Goal: Information Seeking & Learning: Learn about a topic

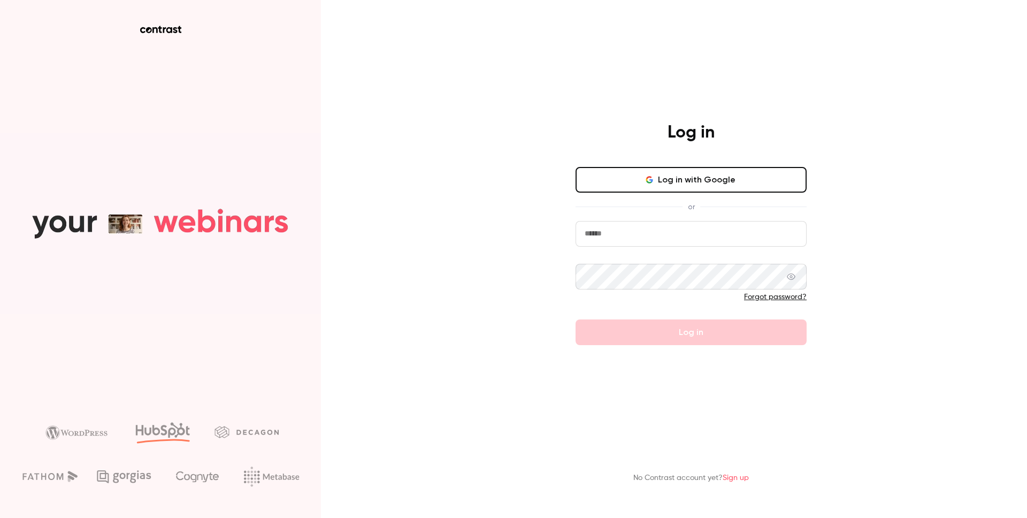
click at [727, 169] on button "Log in with Google" at bounding box center [691, 180] width 231 height 26
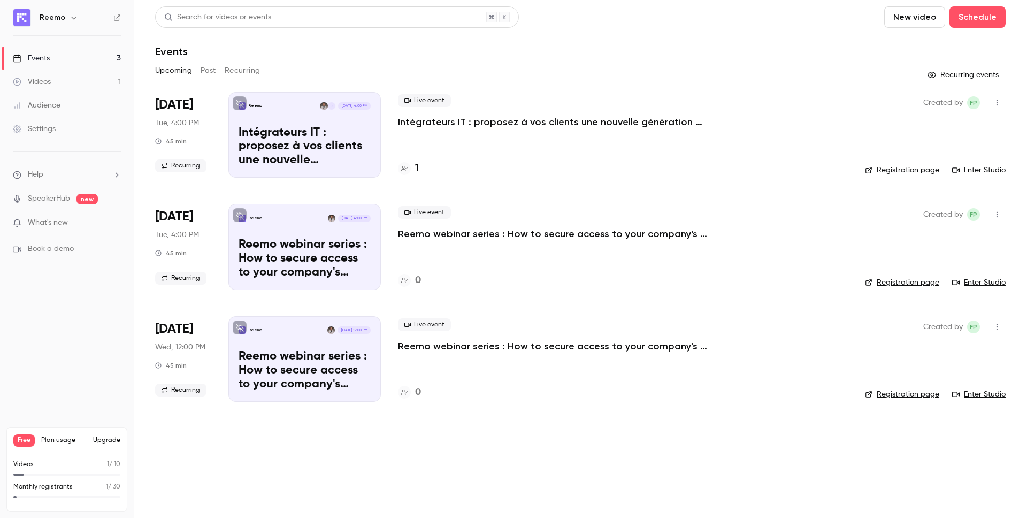
click at [417, 166] on h4 "1" at bounding box center [417, 168] width 4 height 14
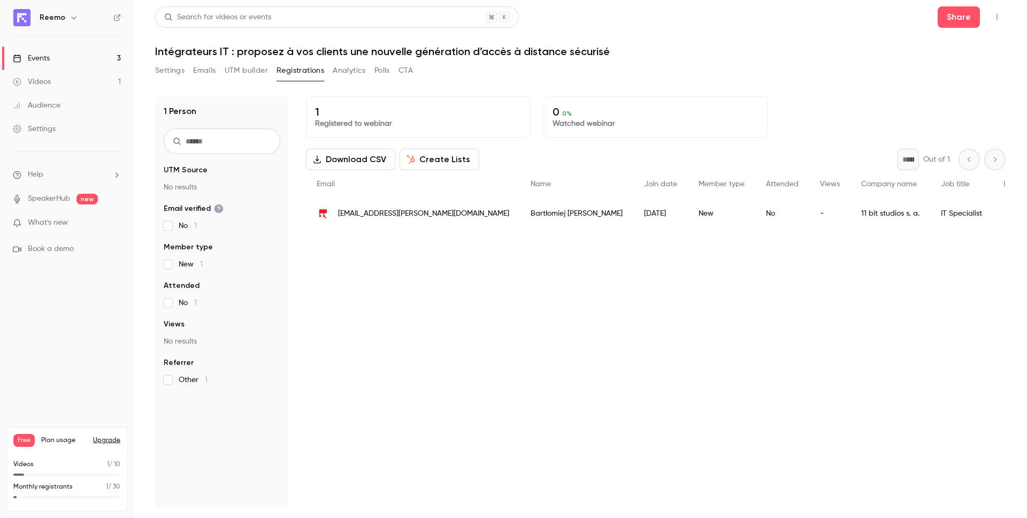
click at [65, 216] on ul "Help SpeakerHub new What's new Book a demo" at bounding box center [67, 212] width 134 height 120
click at [63, 219] on span "What's new" at bounding box center [48, 222] width 40 height 11
click at [773, 125] on div at bounding box center [513, 259] width 1027 height 518
click at [94, 205] on ul "Help SpeakerHub new What's new Book a demo" at bounding box center [67, 212] width 134 height 120
click at [83, 173] on li "Help" at bounding box center [67, 174] width 108 height 11
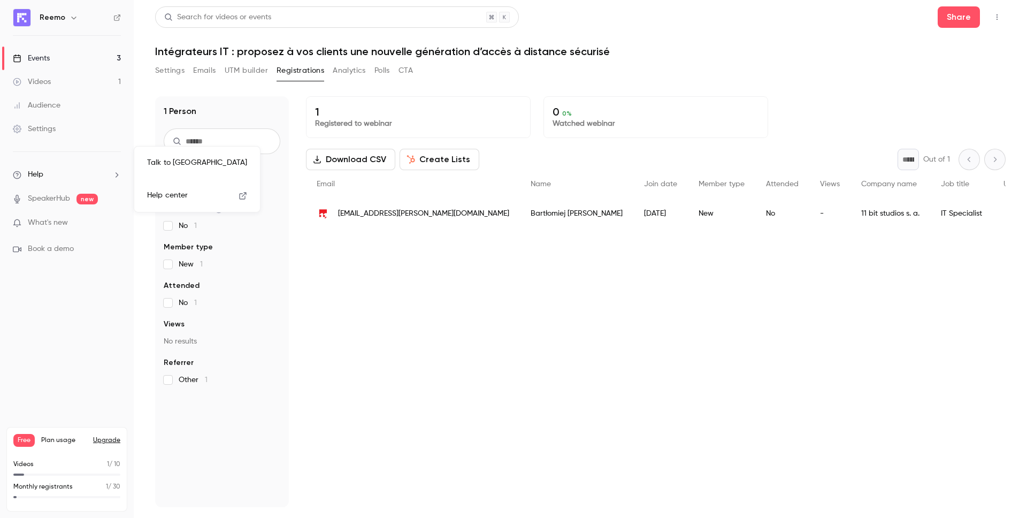
click at [127, 275] on div at bounding box center [513, 259] width 1027 height 518
